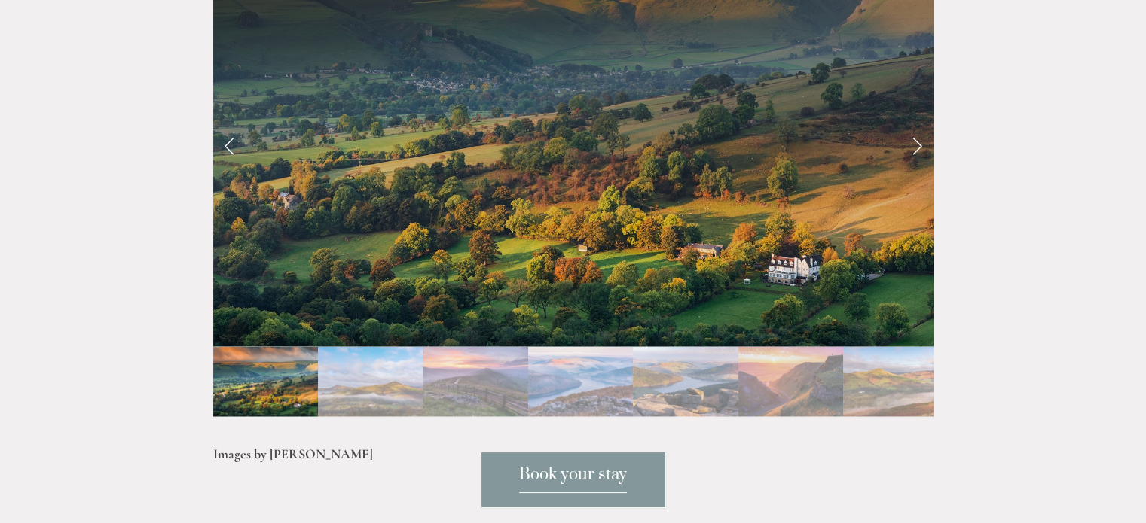
scroll to position [3281, 0]
click at [910, 138] on link "Next Slide" at bounding box center [916, 144] width 33 height 45
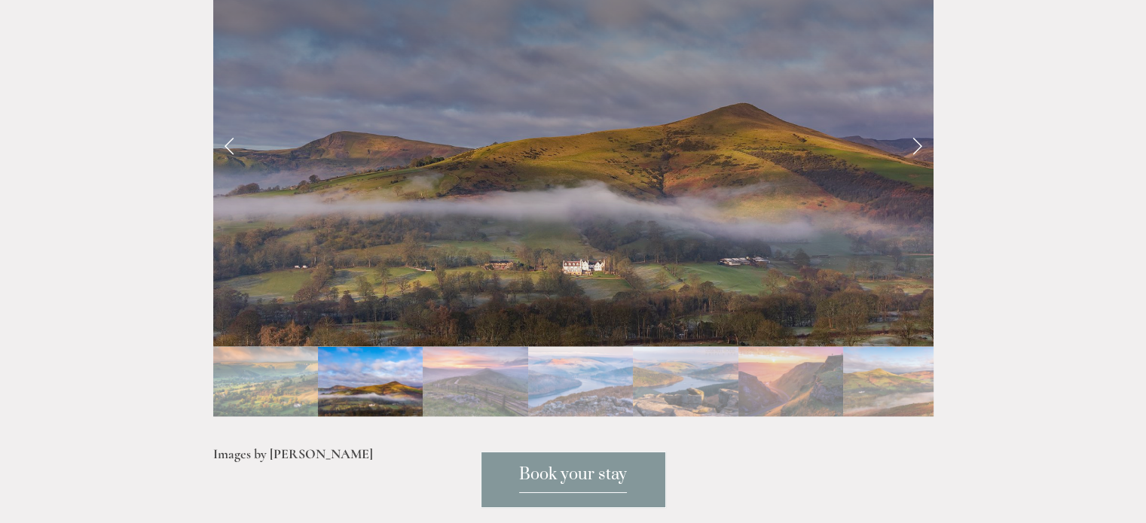
click at [916, 138] on link "Next Slide" at bounding box center [916, 144] width 33 height 45
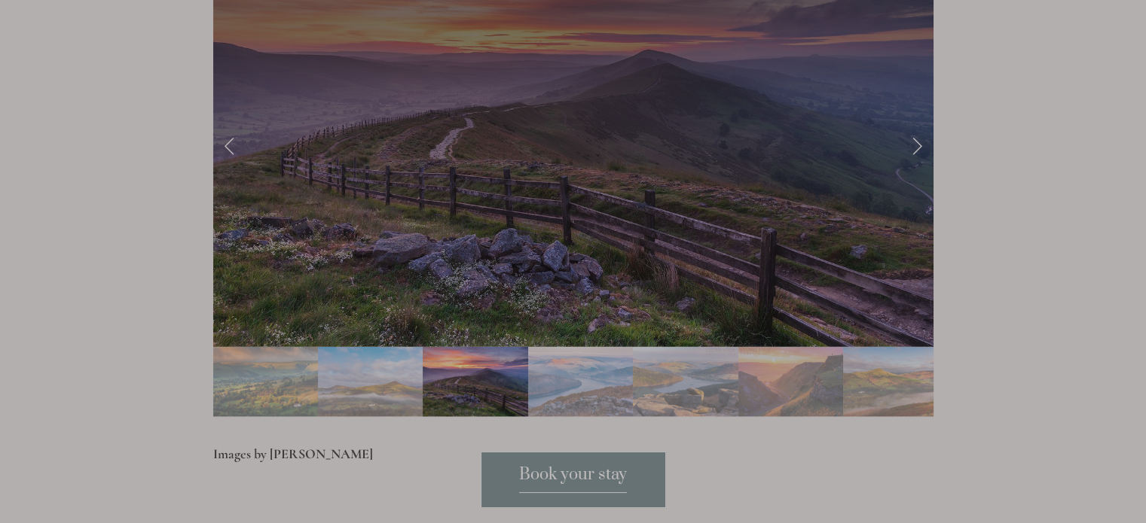
click at [916, 138] on div at bounding box center [573, 261] width 1146 height 523
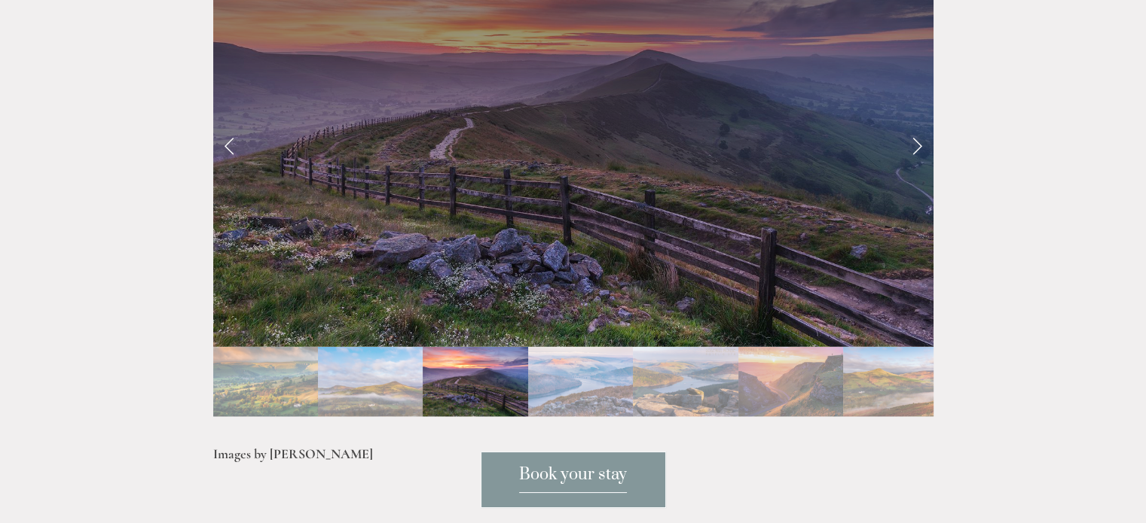
click at [916, 138] on link "Next Slide" at bounding box center [916, 144] width 33 height 45
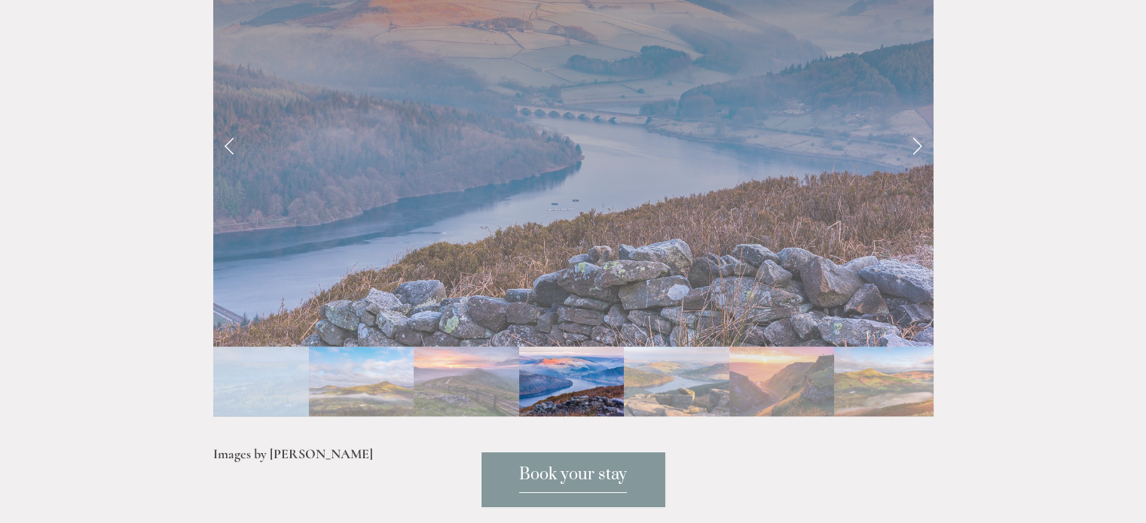
click at [916, 138] on link "Next Slide" at bounding box center [916, 144] width 33 height 45
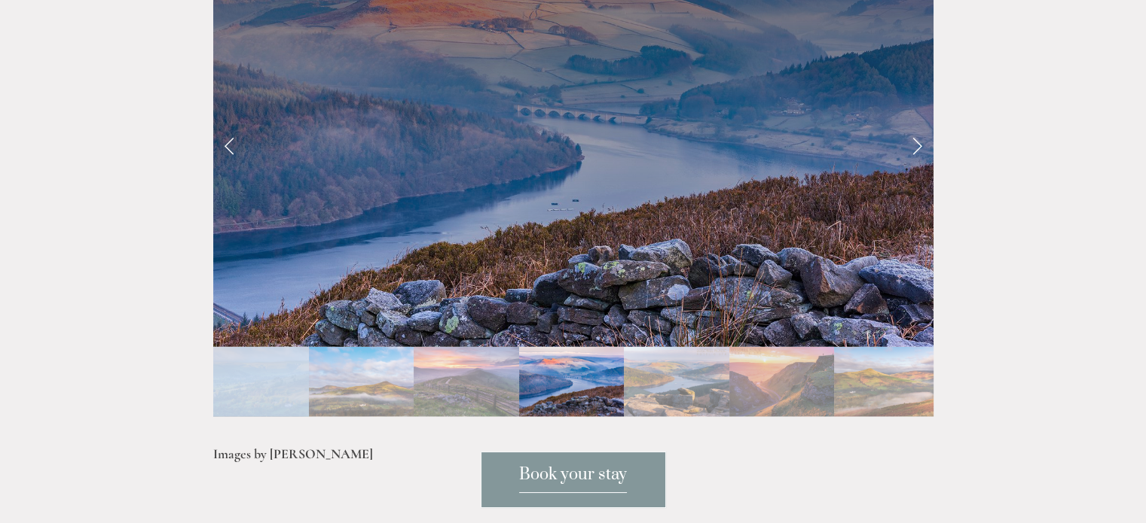
click at [916, 138] on link "Next Slide" at bounding box center [916, 144] width 33 height 45
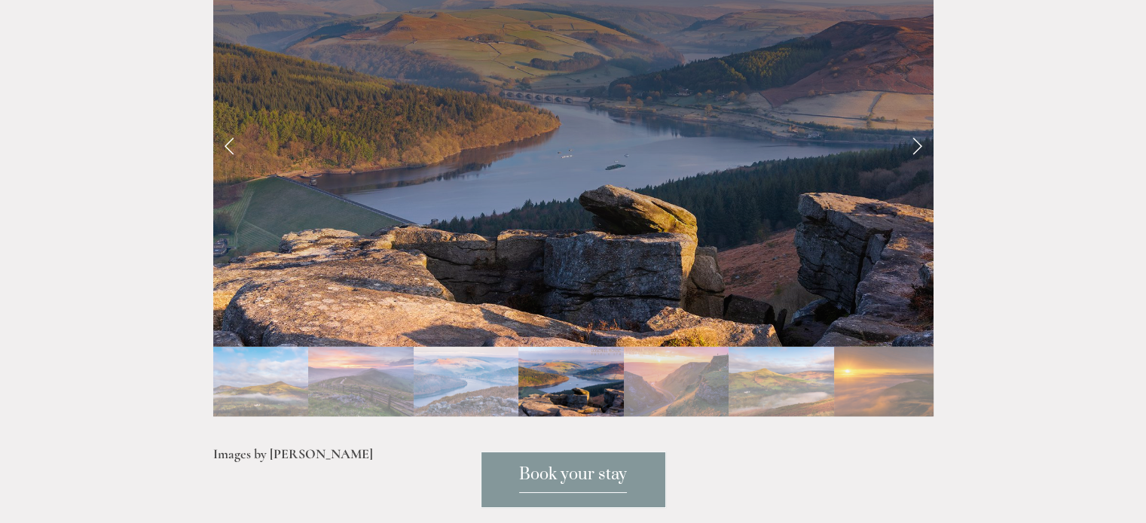
click at [916, 138] on link "Next Slide" at bounding box center [916, 144] width 33 height 45
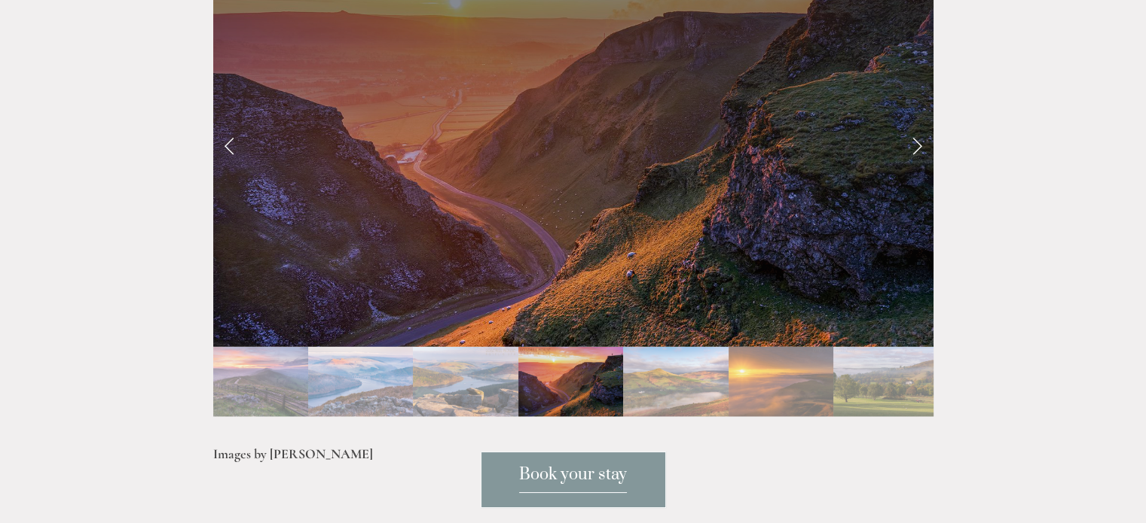
click at [922, 133] on link "Next Slide" at bounding box center [916, 144] width 33 height 45
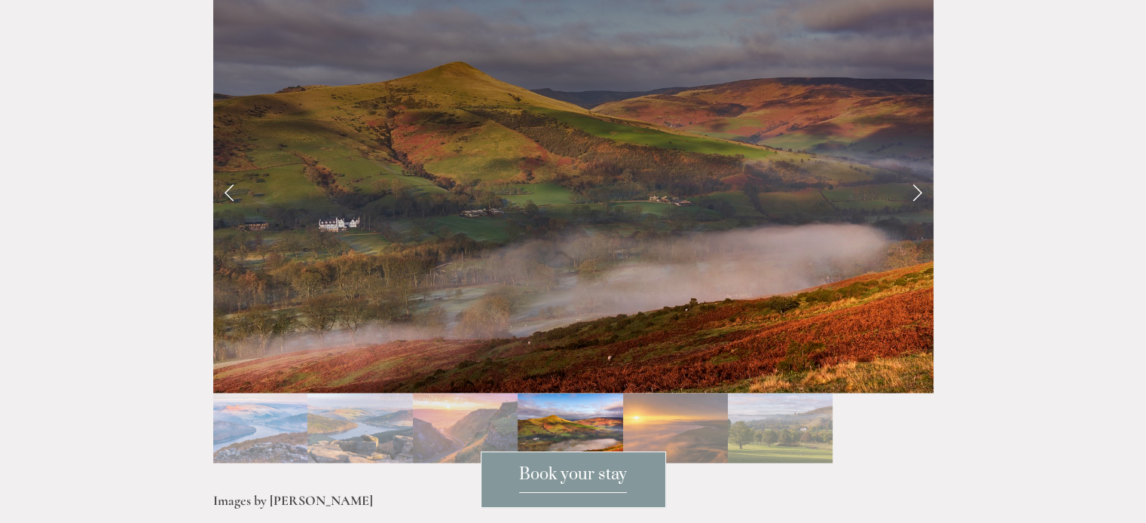
scroll to position [3235, 0]
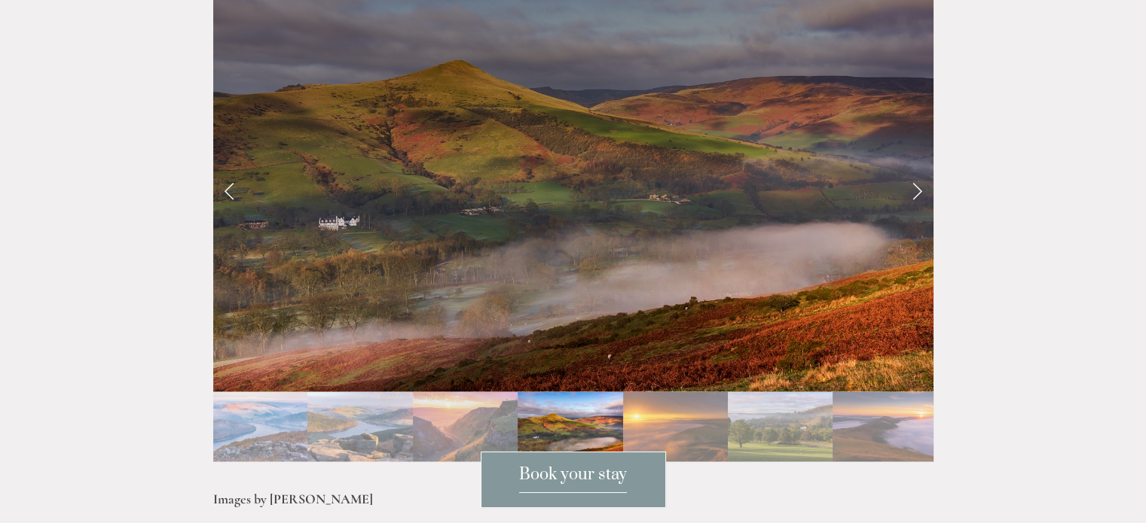
click at [912, 167] on link "Next Slide" at bounding box center [916, 189] width 33 height 45
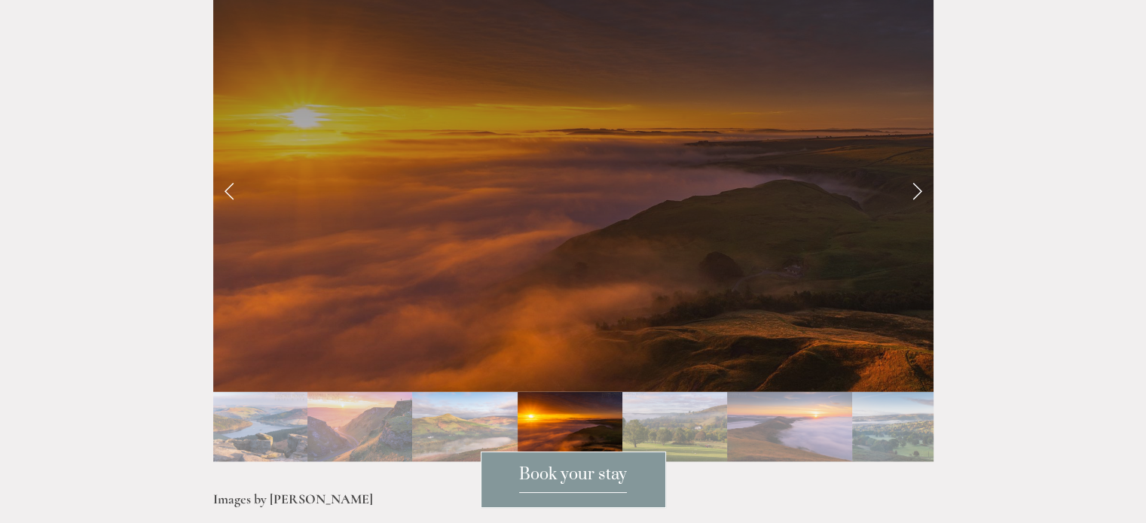
click at [913, 169] on link "Next Slide" at bounding box center [916, 189] width 33 height 45
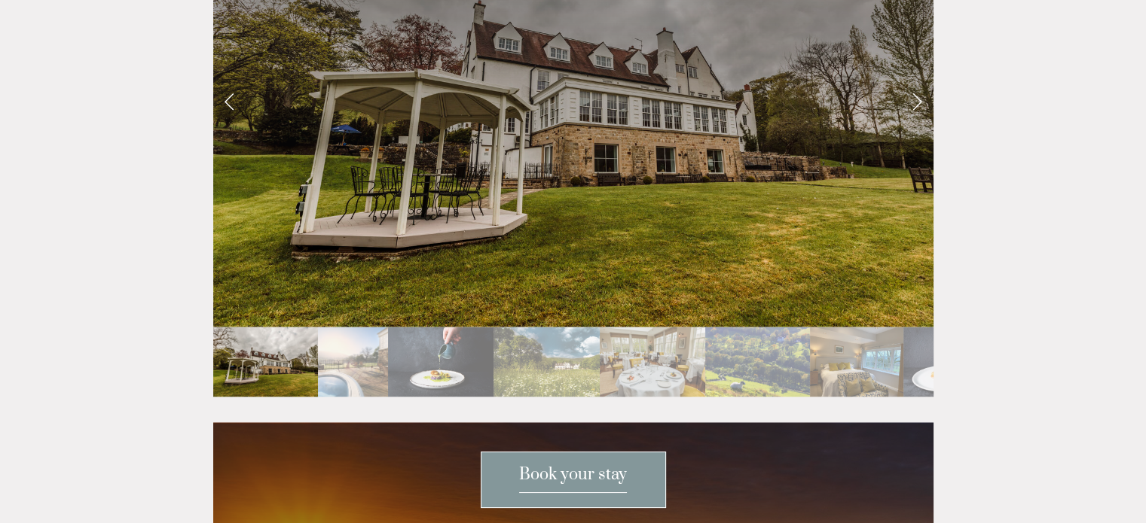
scroll to position [2720, 0]
